Goal: Task Accomplishment & Management: Manage account settings

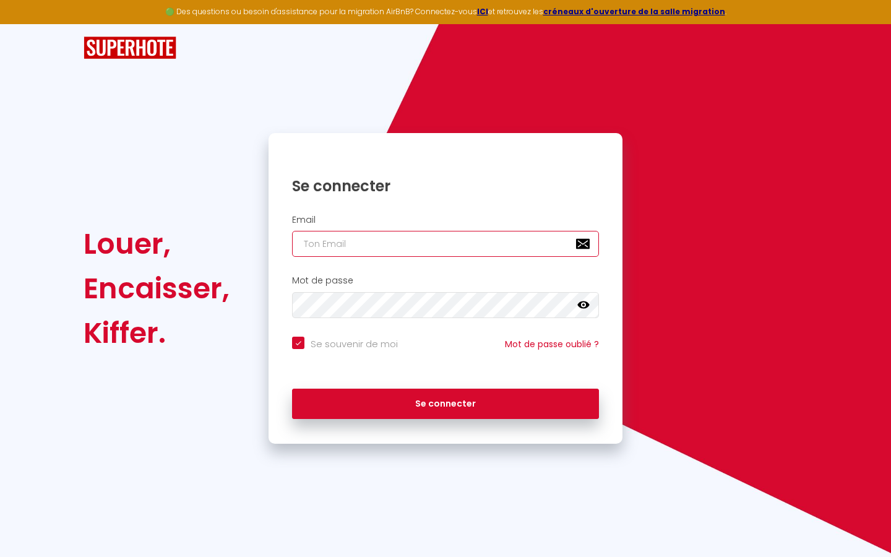
type input "l"
checkbox input "true"
type input "le"
checkbox input "true"
type input "les"
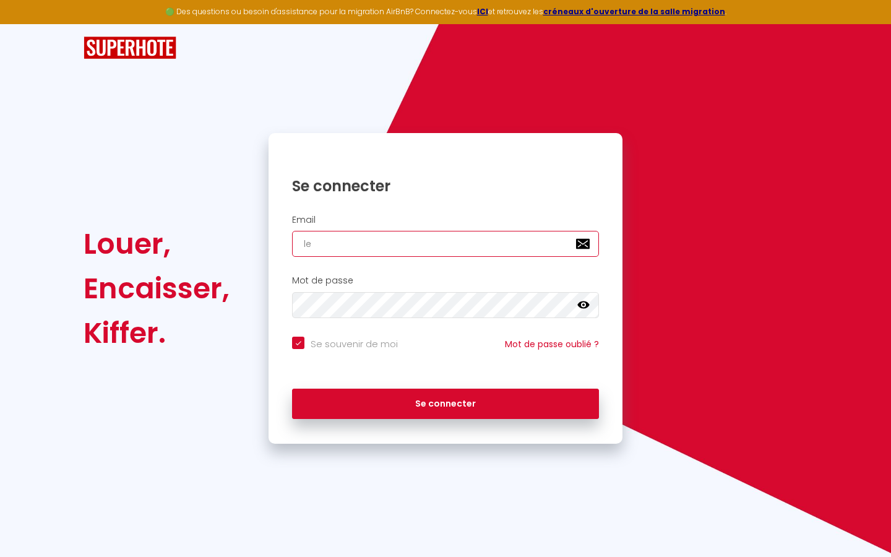
checkbox input "true"
type input "lesp"
checkbox input "true"
type input "lespa"
checkbox input "true"
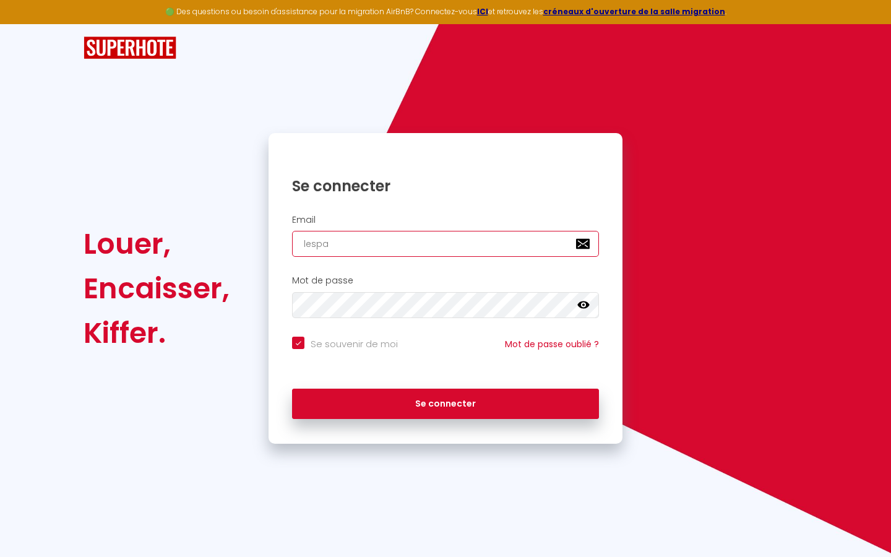
type input "lespac"
checkbox input "true"
type input "lespace"
checkbox input "true"
type input "lespaced"
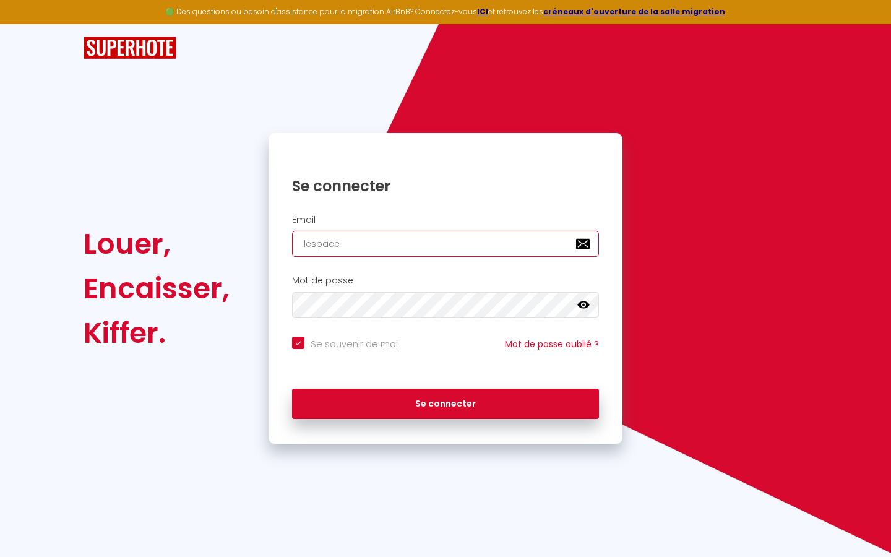
checkbox input "true"
type input "lespacede"
checkbox input "true"
type input "lespacedet"
checkbox input "true"
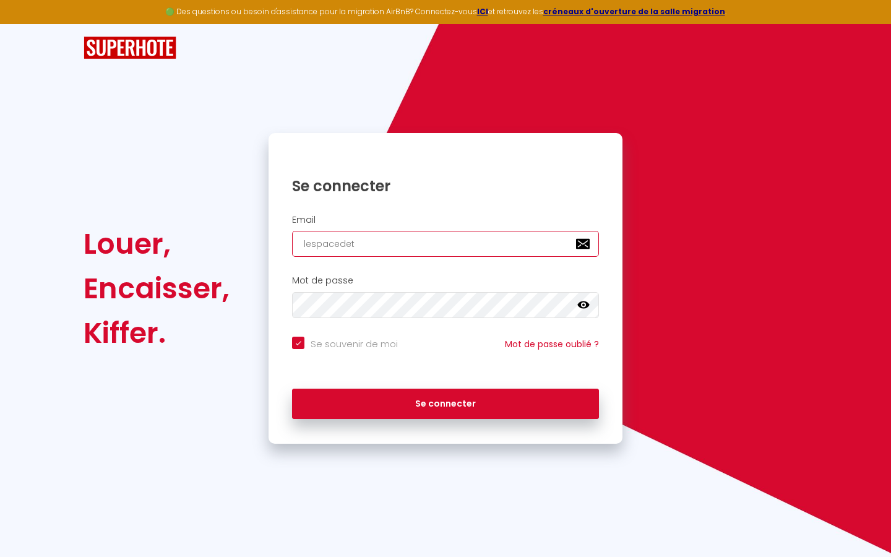
type input "lespacedete"
checkbox input "true"
type input "lespacedeten"
checkbox input "true"
type input "lespacedetent"
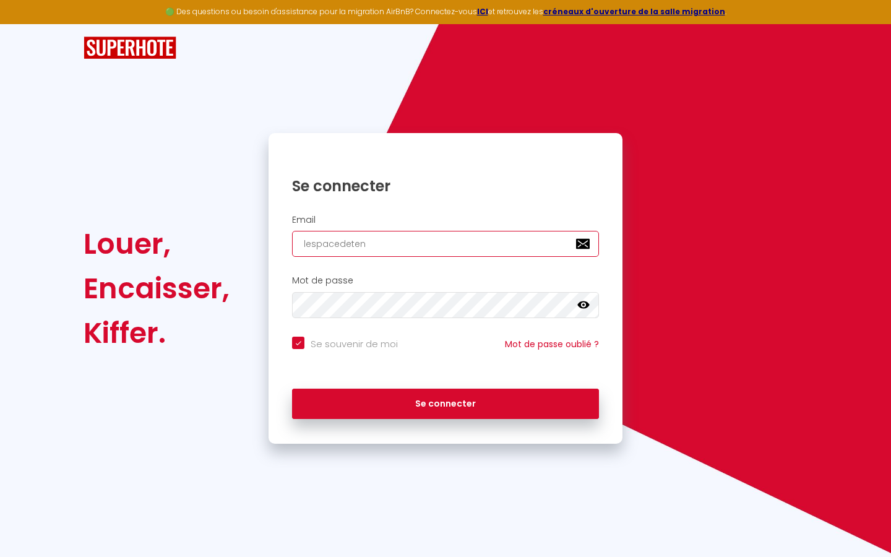
checkbox input "true"
type input "lespacedetente"
checkbox input "true"
type input "lespacedetente@"
checkbox input "true"
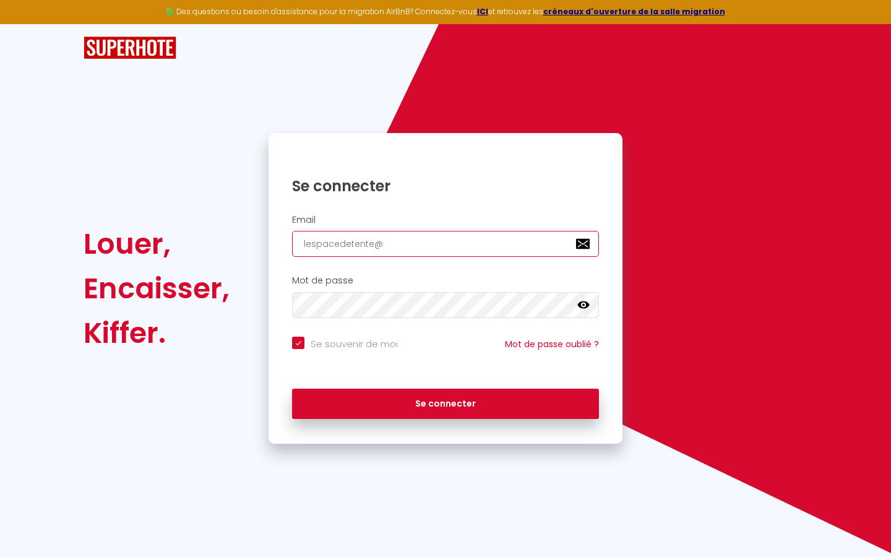
type input "lespacedetente@g"
checkbox input "true"
type input "lespacedetente@gm"
checkbox input "true"
type input "lespacedetente@gma"
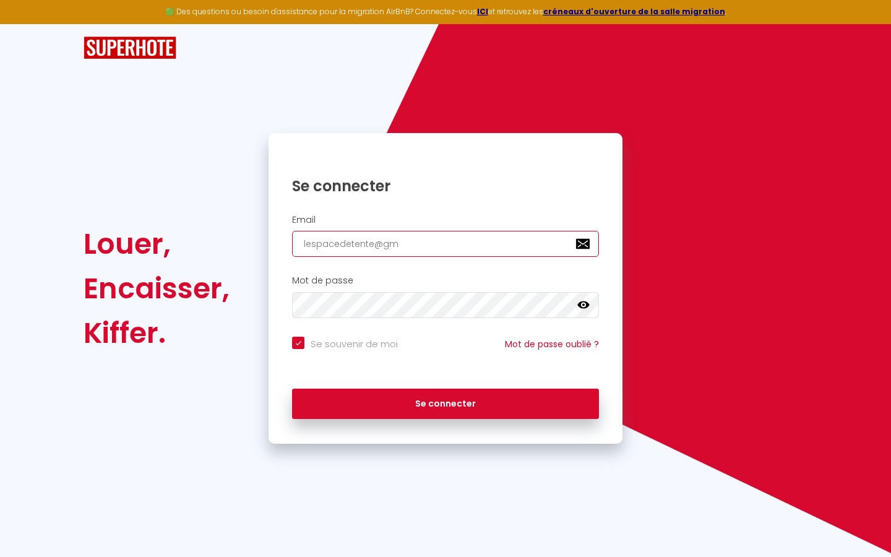
checkbox input "true"
type input "lespacedetente@gmai"
checkbox input "true"
type input "[EMAIL_ADDRESS]"
checkbox input "true"
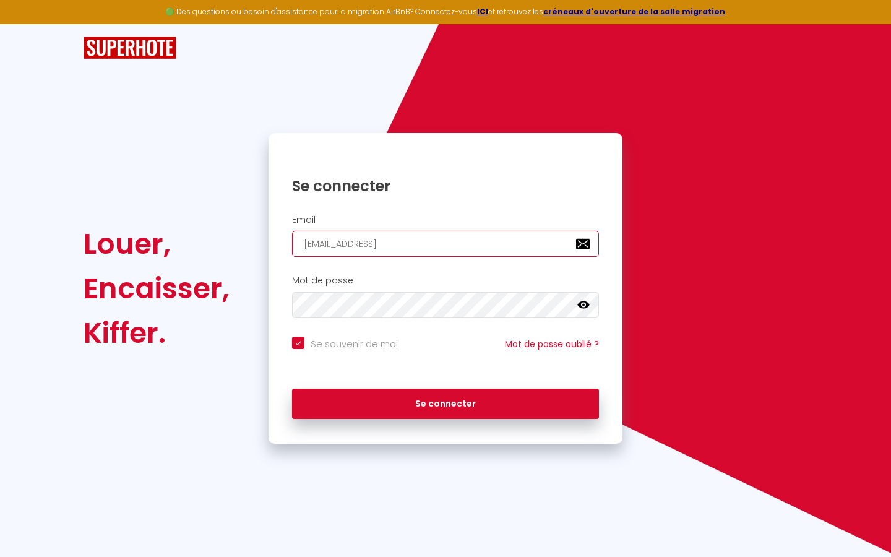
type input "[EMAIL_ADDRESS]."
checkbox input "true"
type input "lespacedetente@gmail.c"
checkbox input "true"
type input "[EMAIL_ADDRESS][DOMAIN_NAME]"
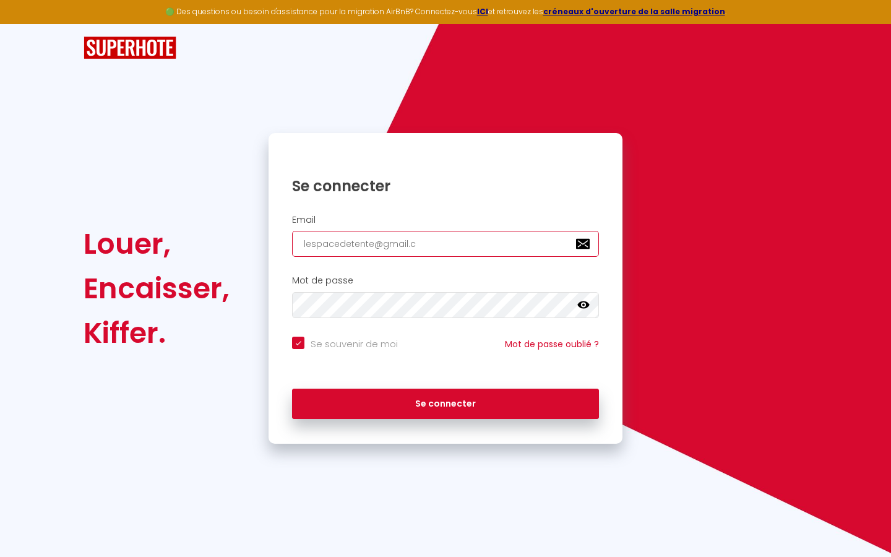
checkbox input "true"
type input "[EMAIL_ADDRESS][DOMAIN_NAME]"
checkbox input "true"
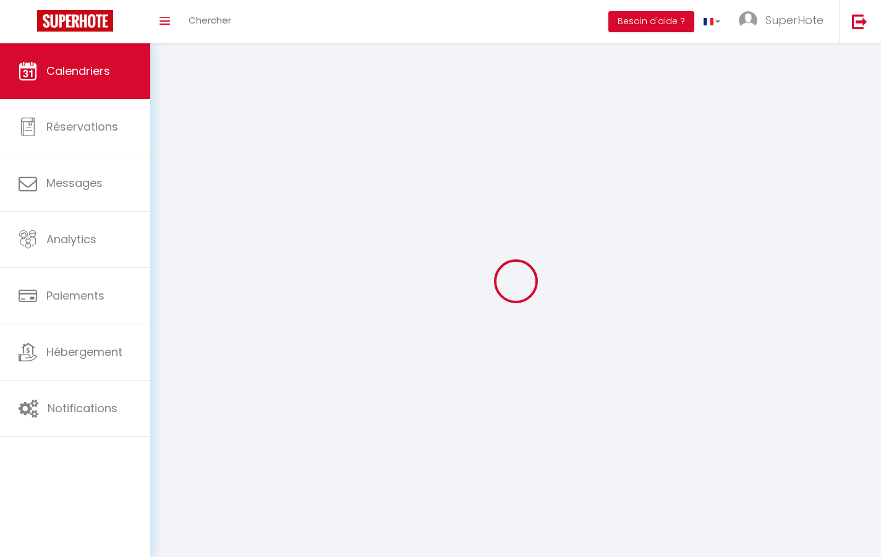
select select
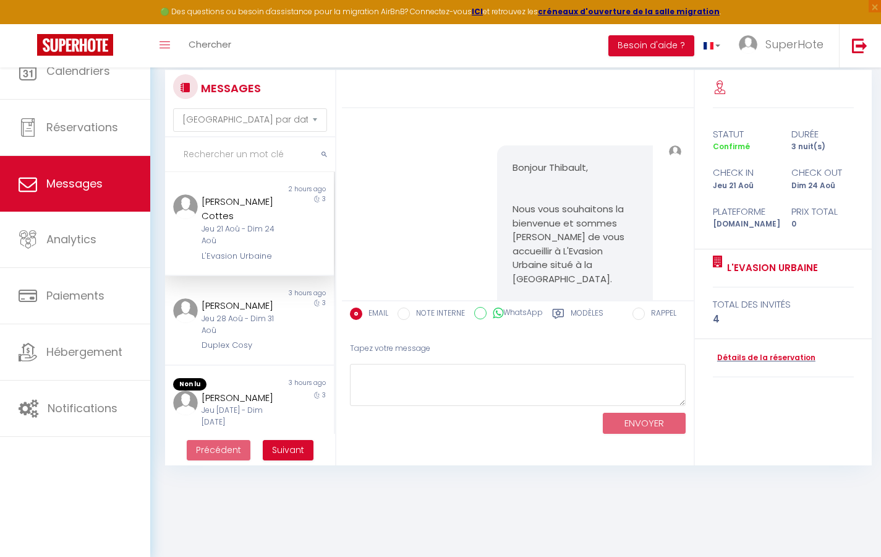
scroll to position [23766, 0]
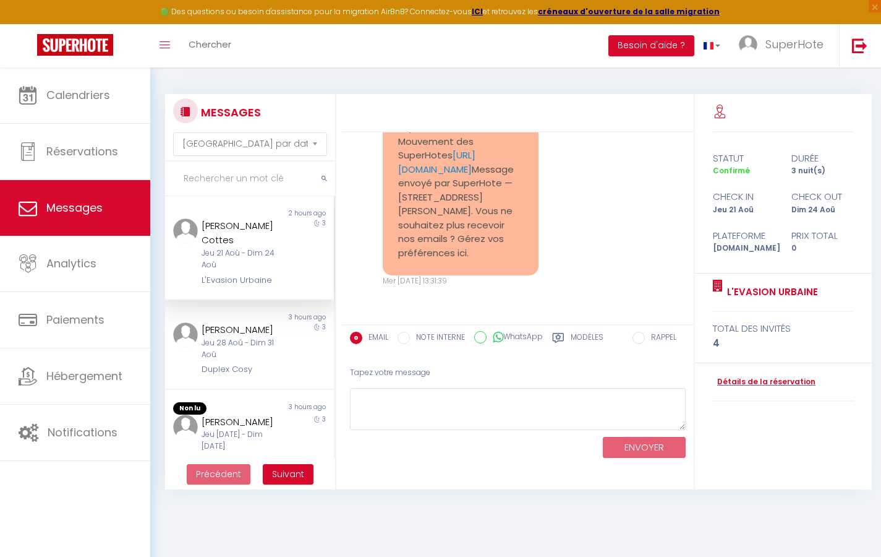
select select "2025"
select select "9"
